Goal: Transaction & Acquisition: Purchase product/service

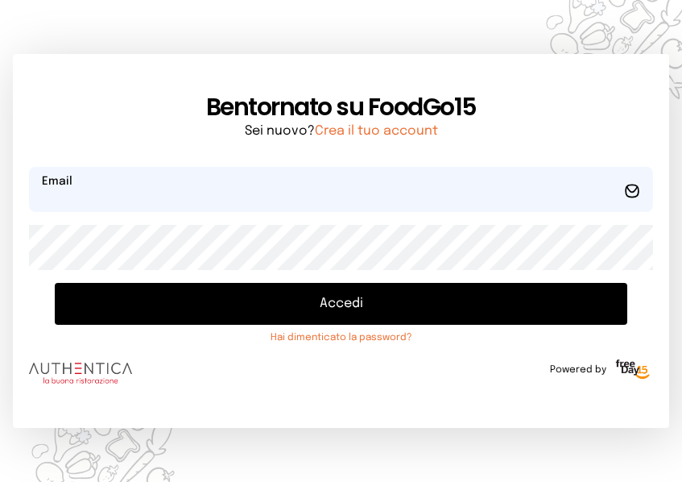
type input "**********"
click at [163, 296] on button "Accedi" at bounding box center [341, 304] width 572 height 42
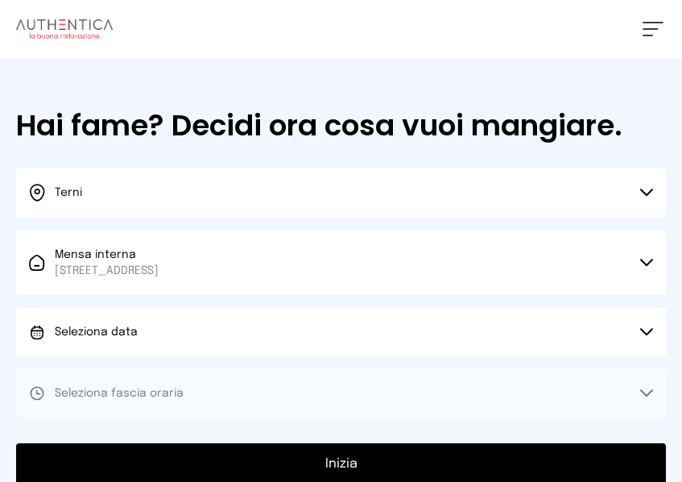
click at [143, 327] on button "Seleziona data" at bounding box center [341, 332] width 650 height 48
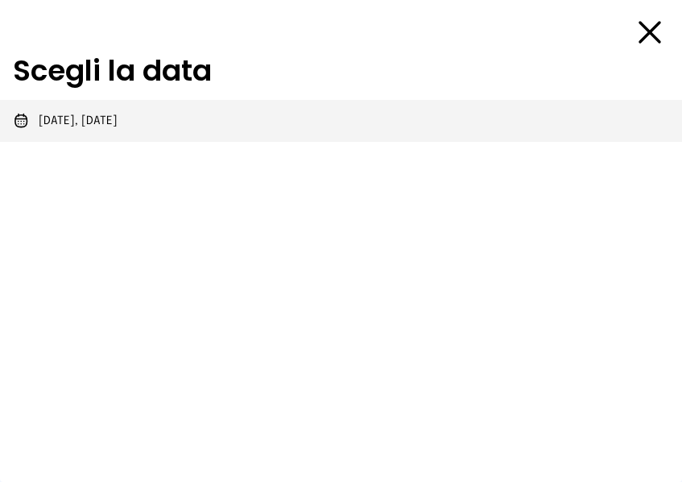
click at [161, 121] on li "[DATE], [DATE]" at bounding box center [341, 121] width 682 height 42
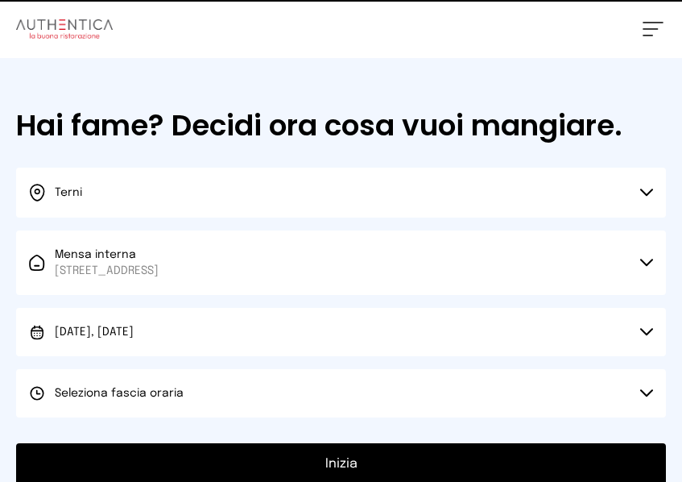
click at [152, 397] on span "Seleziona fascia oraria" at bounding box center [119, 392] width 129 height 11
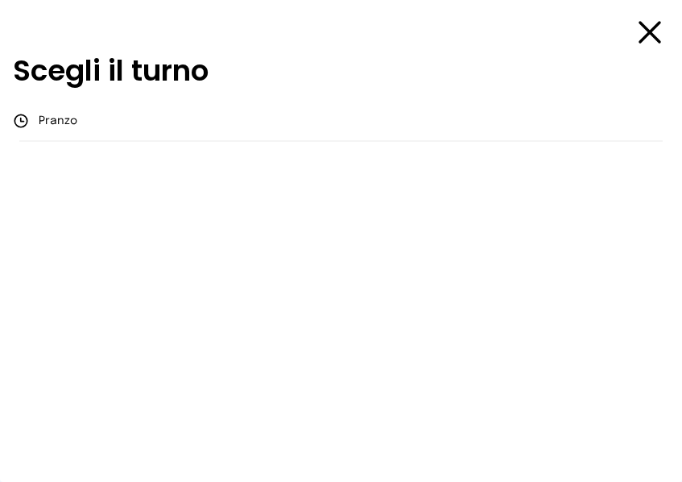
click at [178, 156] on div "Scegli il turno [GEOGRAPHIC_DATA]" at bounding box center [341, 241] width 682 height 482
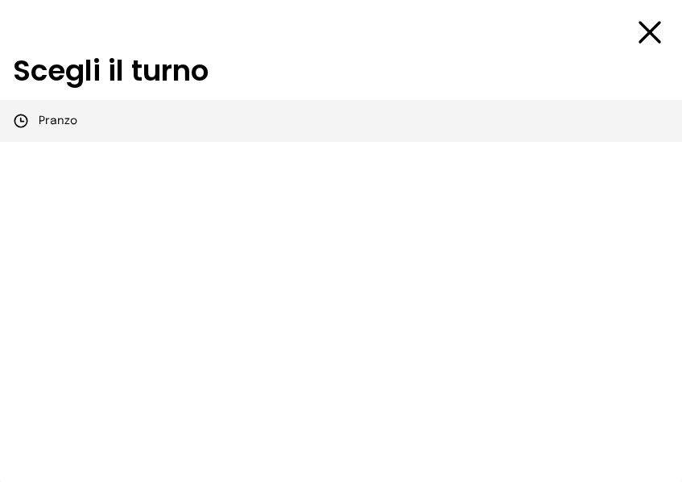
click at [183, 139] on li "Pranzo" at bounding box center [341, 121] width 682 height 42
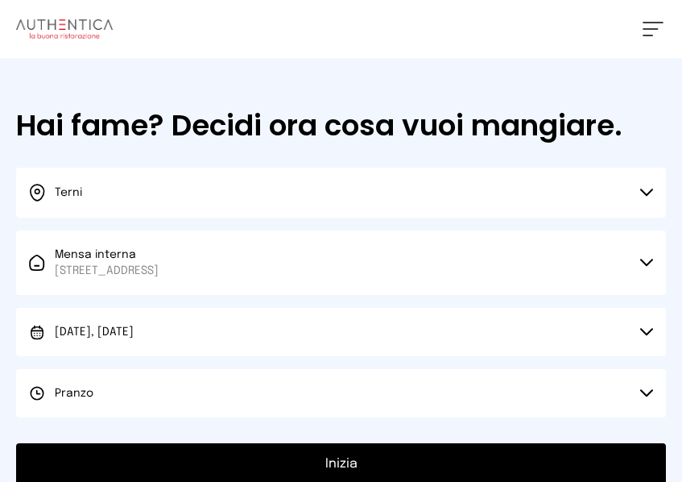
click at [175, 442] on div "Hai fame? Decidi ora cosa vuoi mangiare. Terni Scegli la città [GEOGRAPHIC_DATA…" at bounding box center [341, 297] width 682 height 478
click at [173, 448] on button "Inizia" at bounding box center [341, 464] width 650 height 42
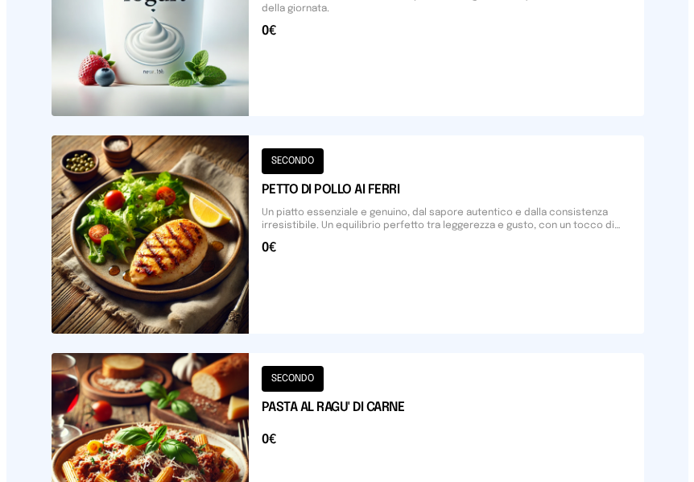
scroll to position [2051, 0]
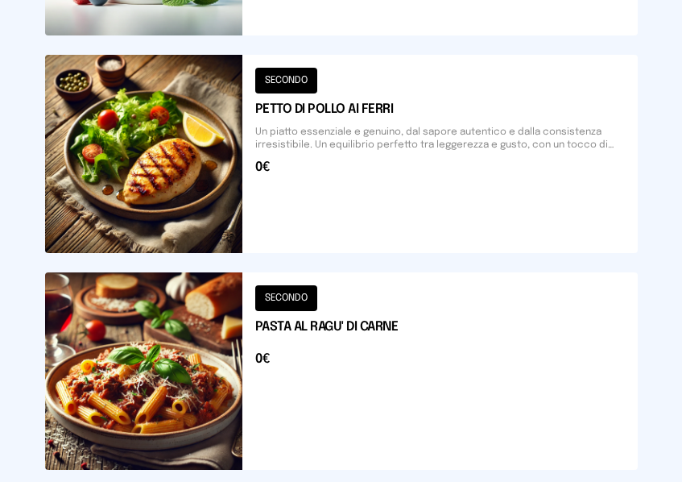
click at [169, 348] on button at bounding box center [341, 370] width 593 height 197
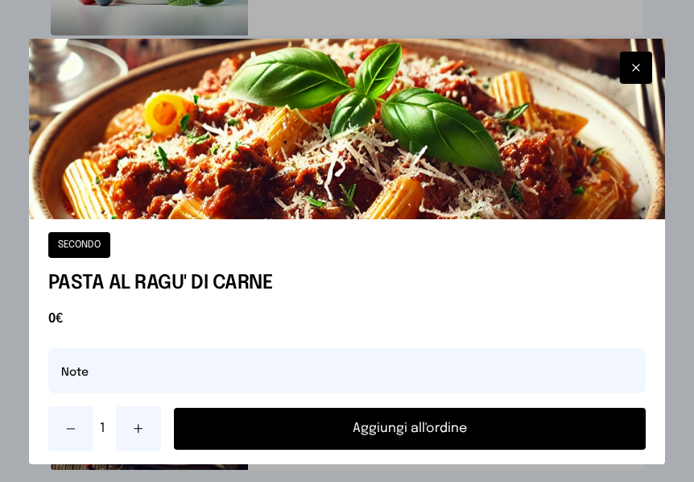
click at [225, 411] on button "Aggiungi all'ordine" at bounding box center [410, 428] width 472 height 42
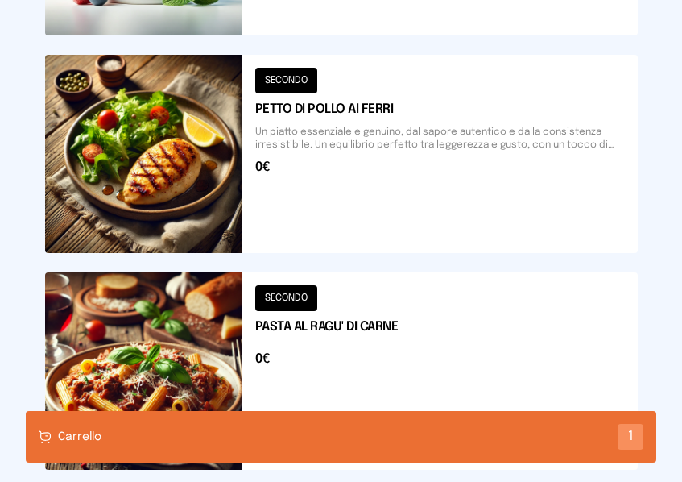
click at [230, 239] on button at bounding box center [341, 153] width 593 height 197
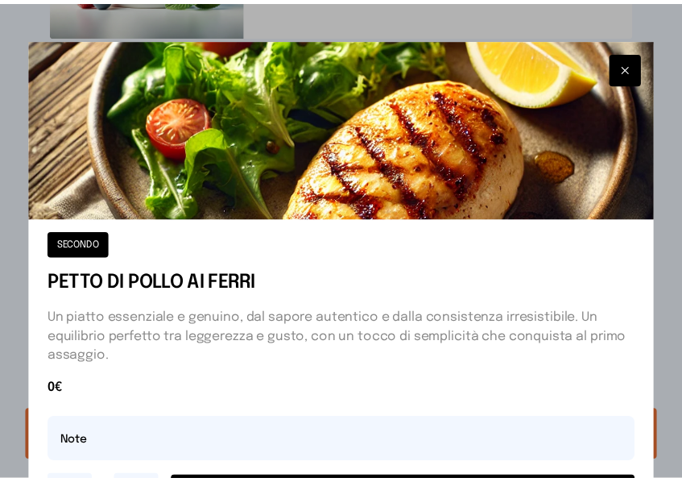
scroll to position [81, 0]
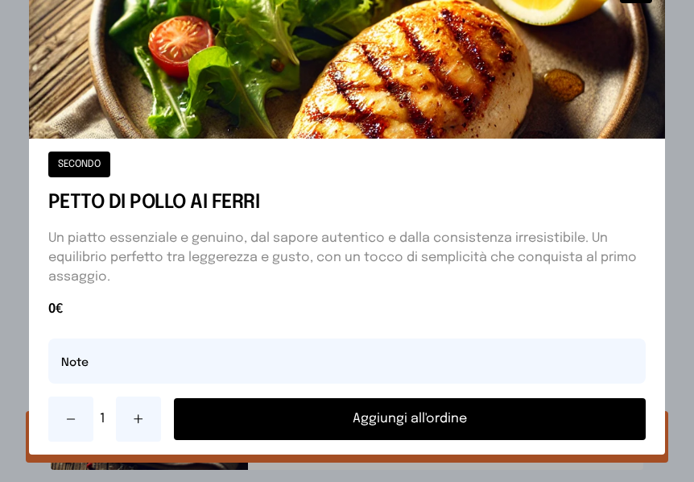
click at [257, 427] on button "Aggiungi all'ordine" at bounding box center [410, 419] width 472 height 42
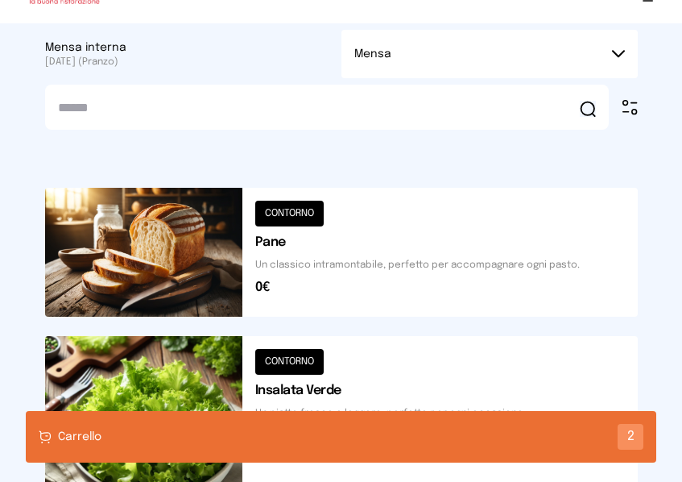
scroll to position [0, 0]
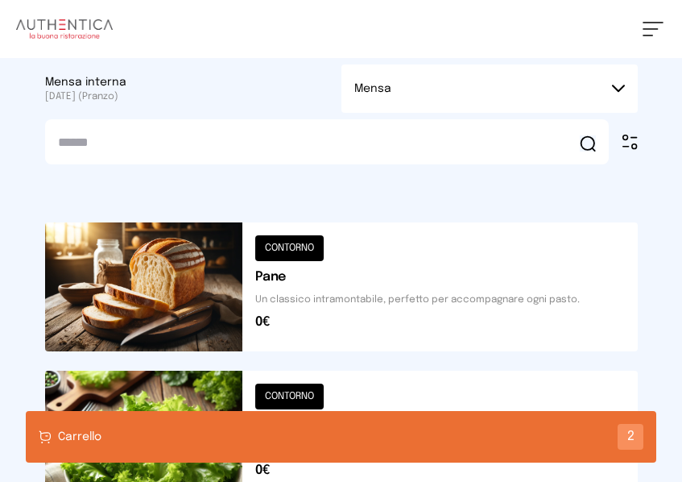
click at [570, 81] on button "Mensa" at bounding box center [489, 88] width 296 height 48
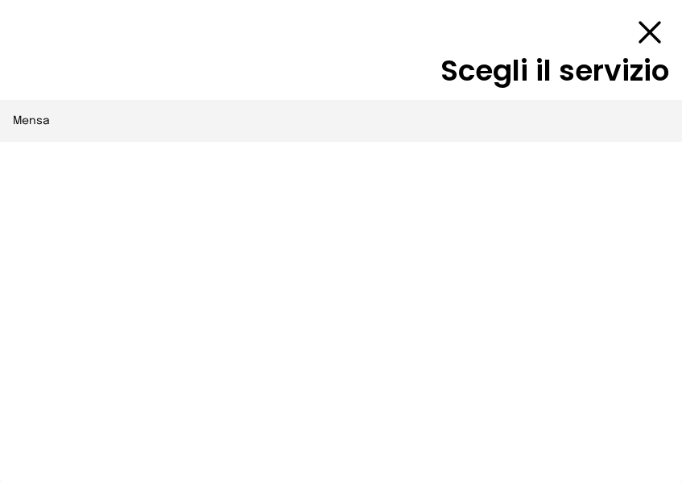
click at [448, 105] on li "Mensa" at bounding box center [341, 121] width 682 height 42
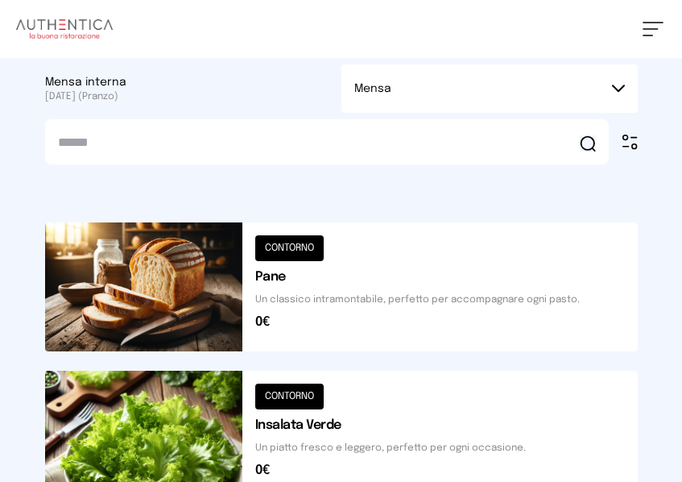
click at [631, 96] on button "Mensa" at bounding box center [489, 88] width 296 height 48
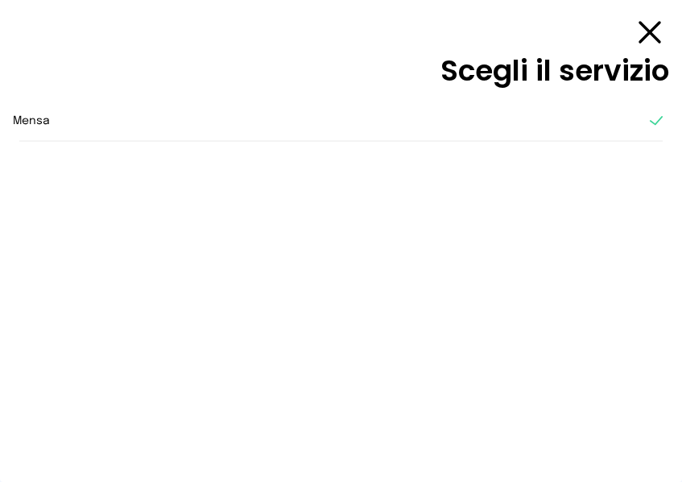
click at [650, 26] on icon at bounding box center [649, 32] width 39 height 39
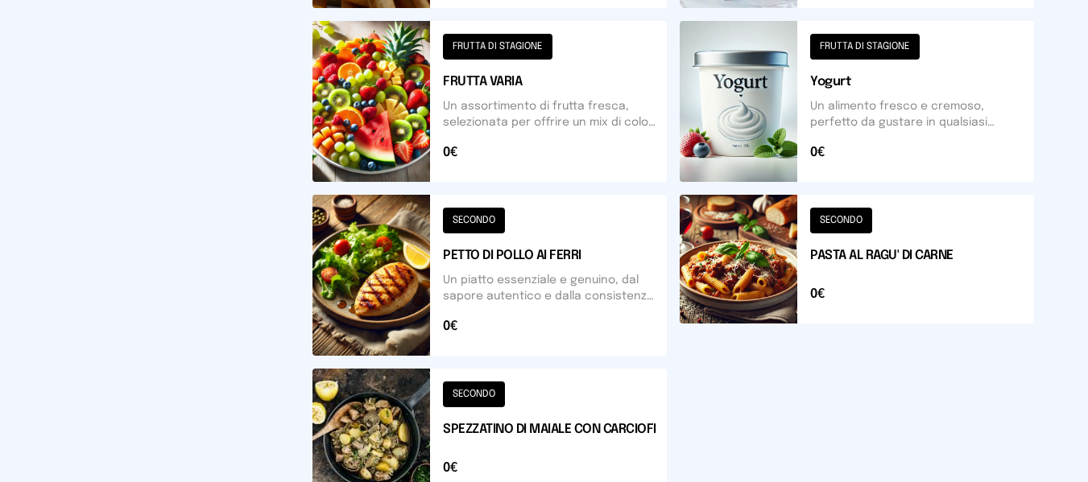
scroll to position [961, 0]
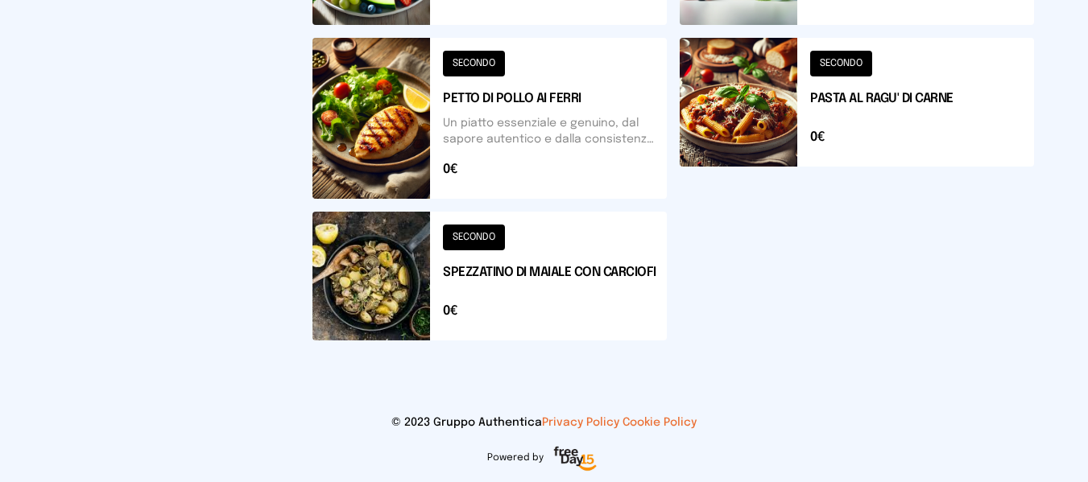
click at [693, 166] on button at bounding box center [857, 118] width 354 height 161
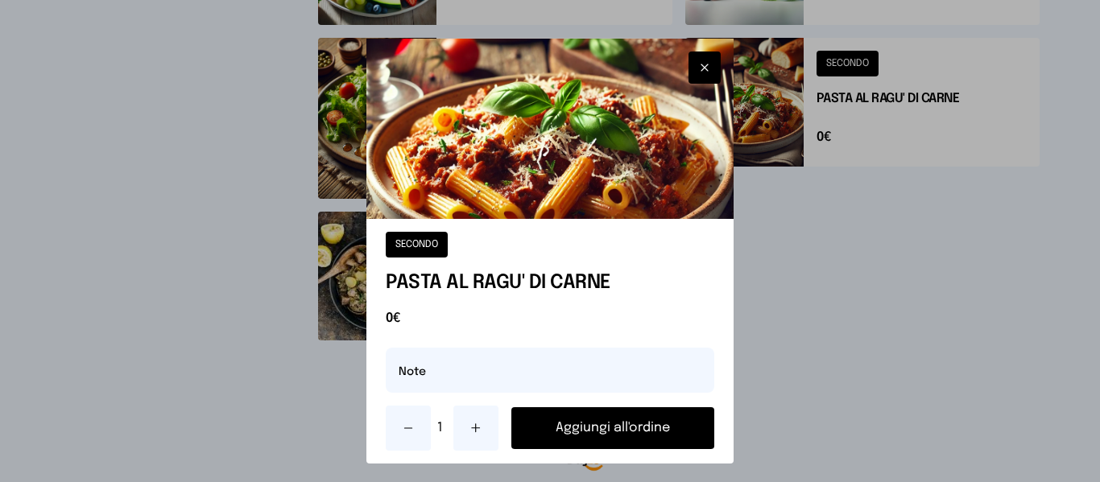
click at [640, 407] on button "Aggiungi all'ordine" at bounding box center [612, 428] width 202 height 42
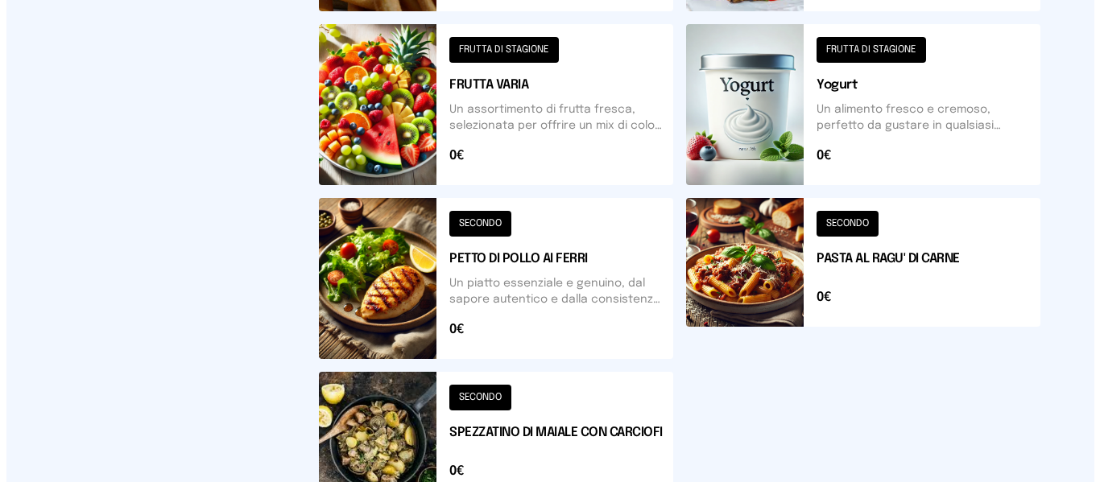
scroll to position [719, 0]
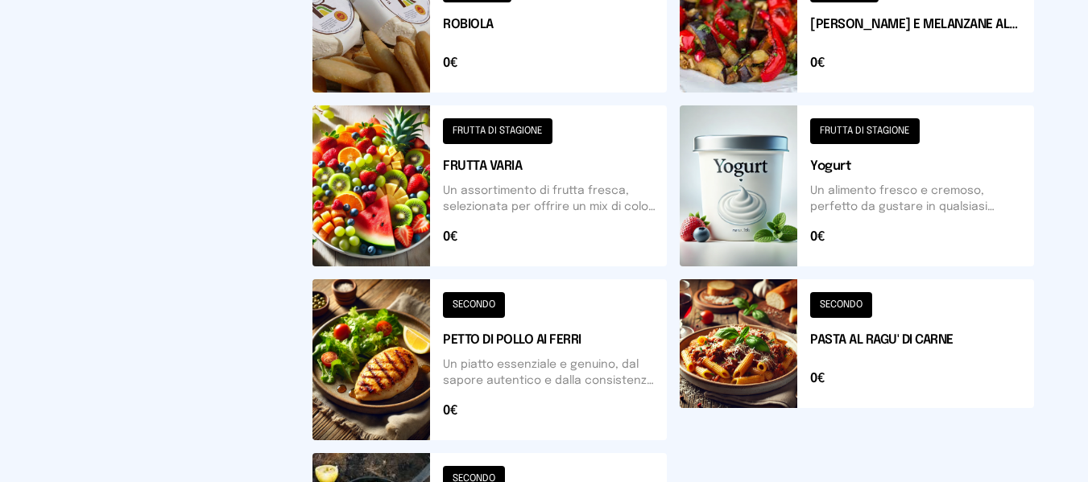
click at [618, 397] on button at bounding box center [489, 359] width 354 height 161
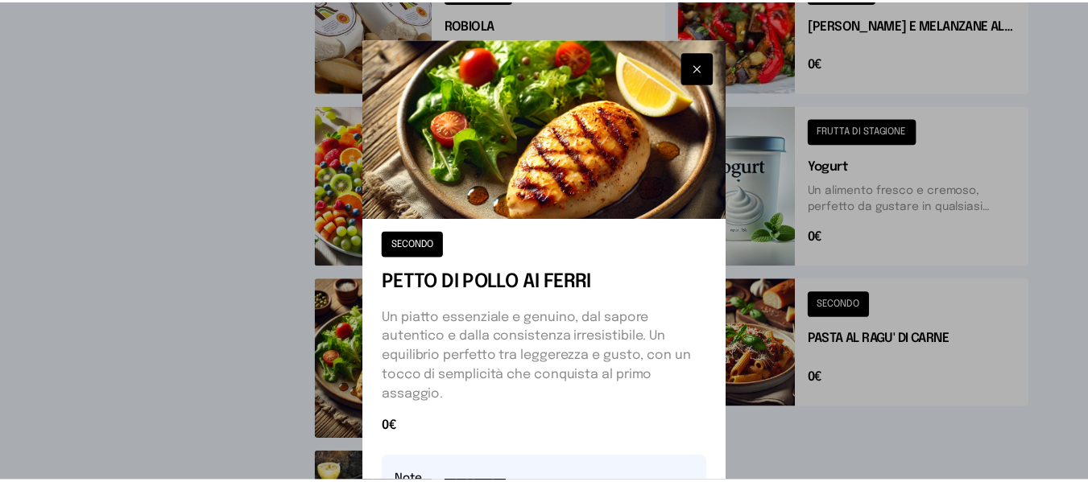
scroll to position [81, 0]
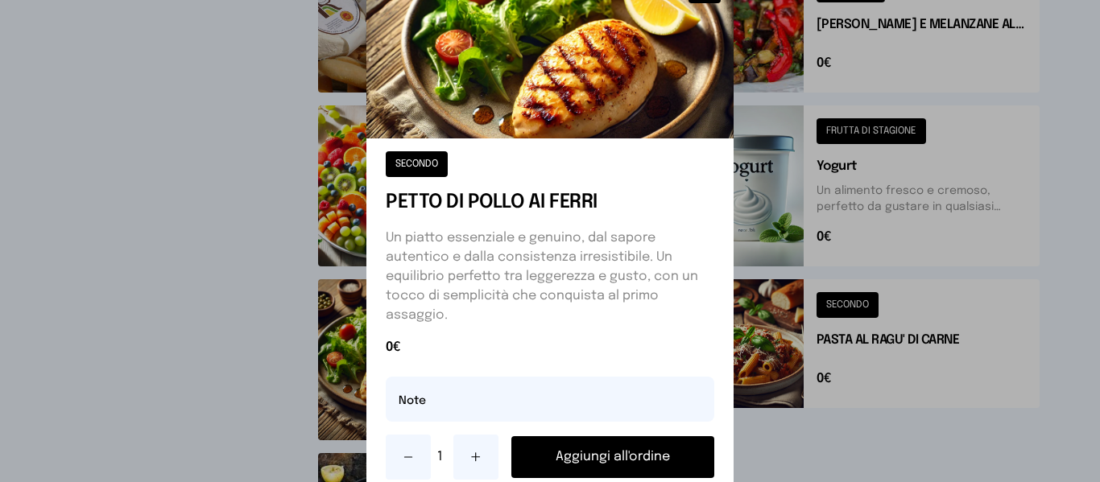
click at [618, 441] on button "Aggiungi all'ordine" at bounding box center [612, 457] width 202 height 42
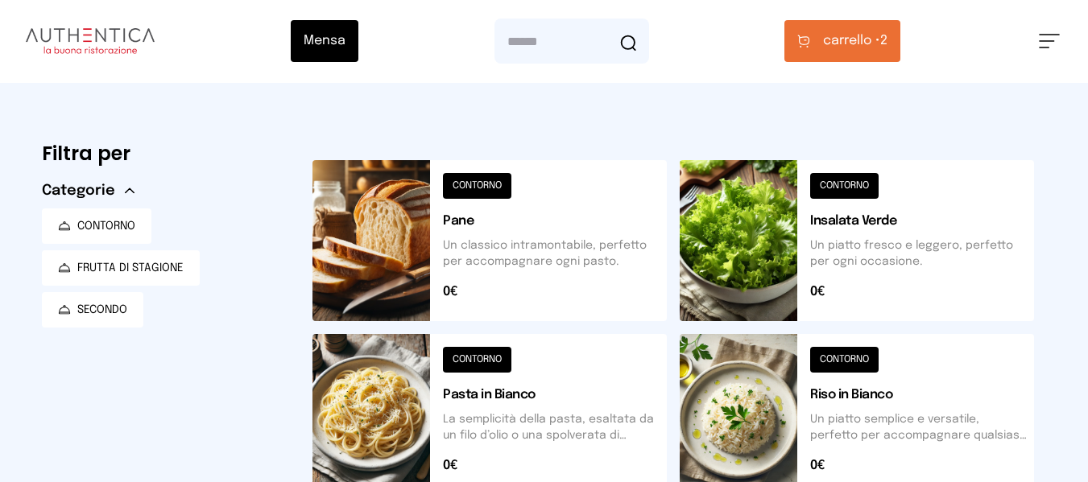
scroll to position [0, 0]
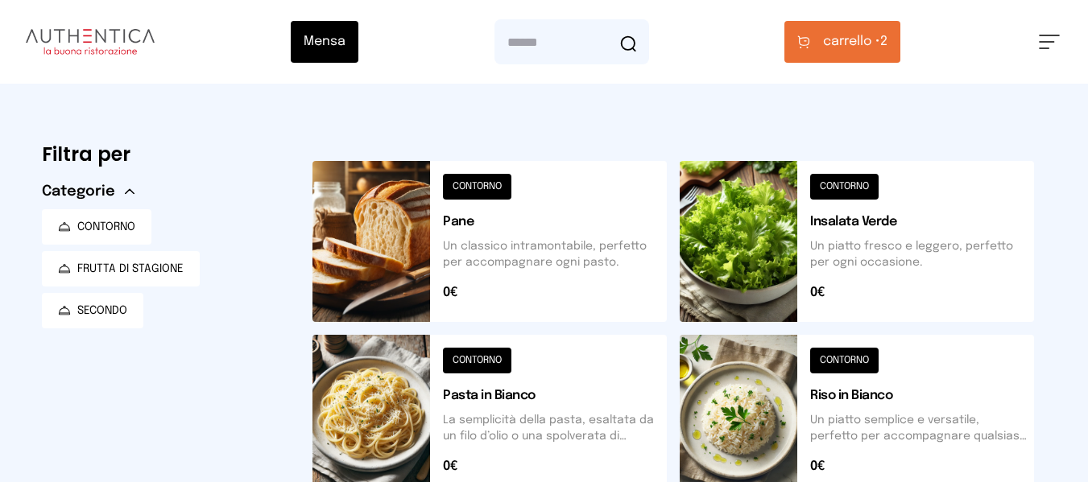
click at [693, 35] on span "carrello • 2" at bounding box center [855, 41] width 64 height 19
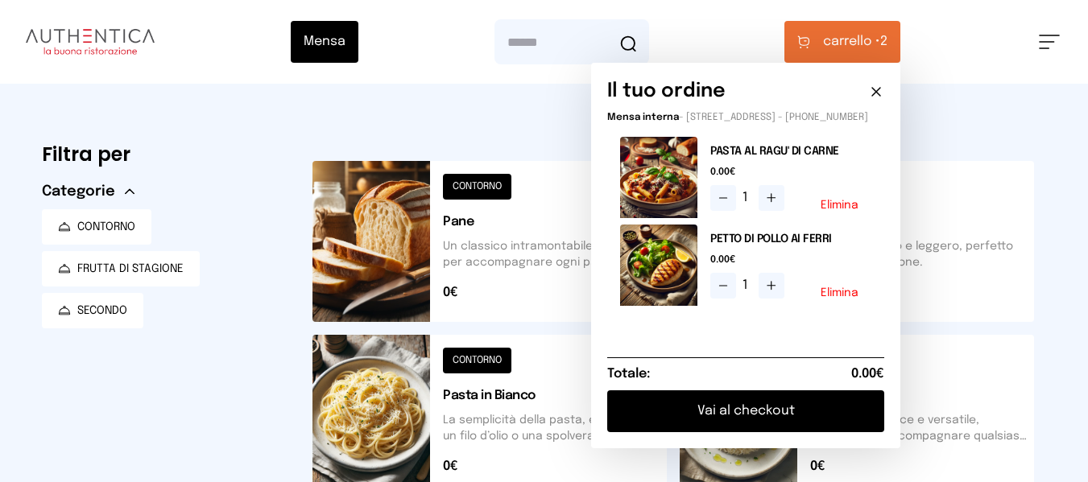
click at [693, 425] on button "Vai al checkout" at bounding box center [745, 412] width 277 height 42
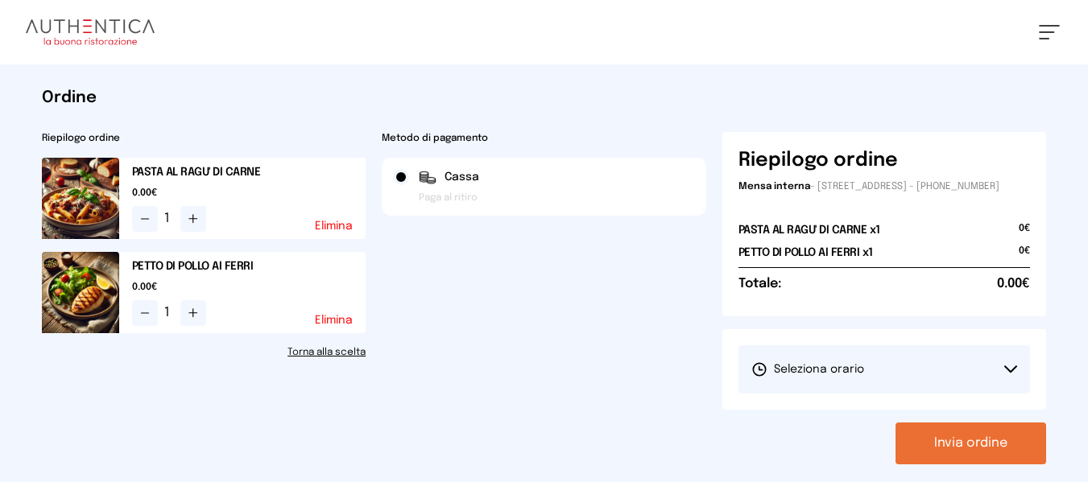
click at [693, 383] on button "Seleziona orario" at bounding box center [884, 369] width 292 height 48
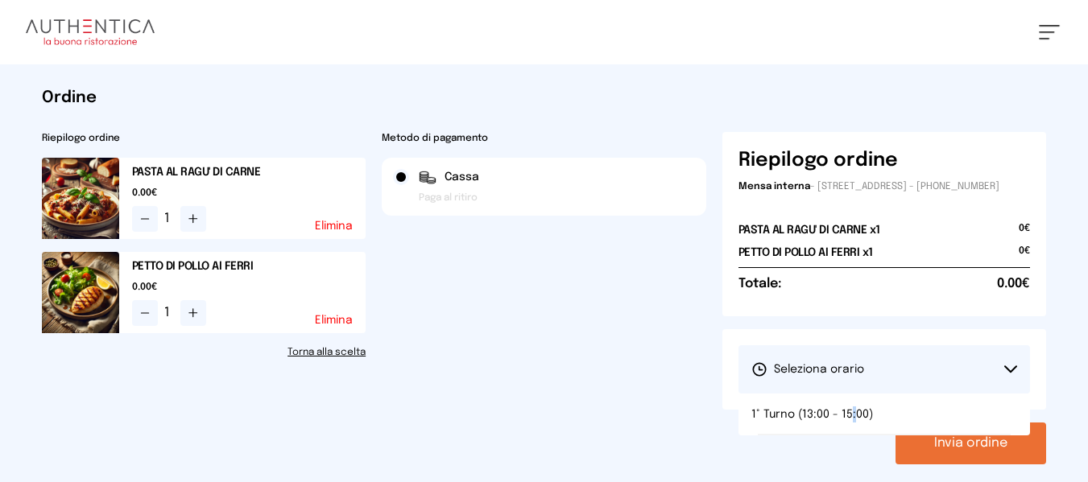
drag, startPoint x: 850, startPoint y: 436, endPoint x: 873, endPoint y: 444, distance: 23.9
click at [693, 436] on li "1° Turno (13:00 - 15:00)" at bounding box center [884, 415] width 292 height 42
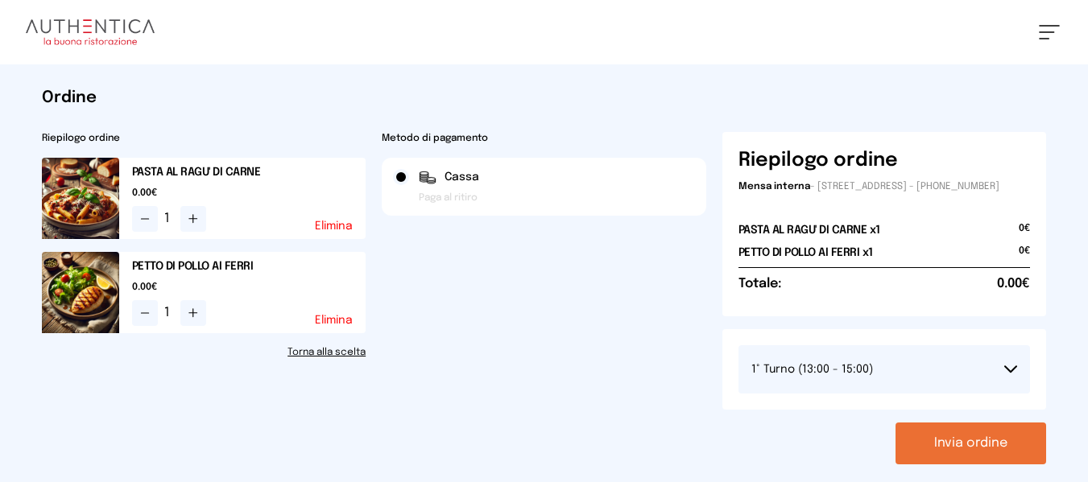
click at [693, 464] on button "Invia ordine" at bounding box center [970, 444] width 151 height 42
